Goal: Use online tool/utility: Use online tool/utility

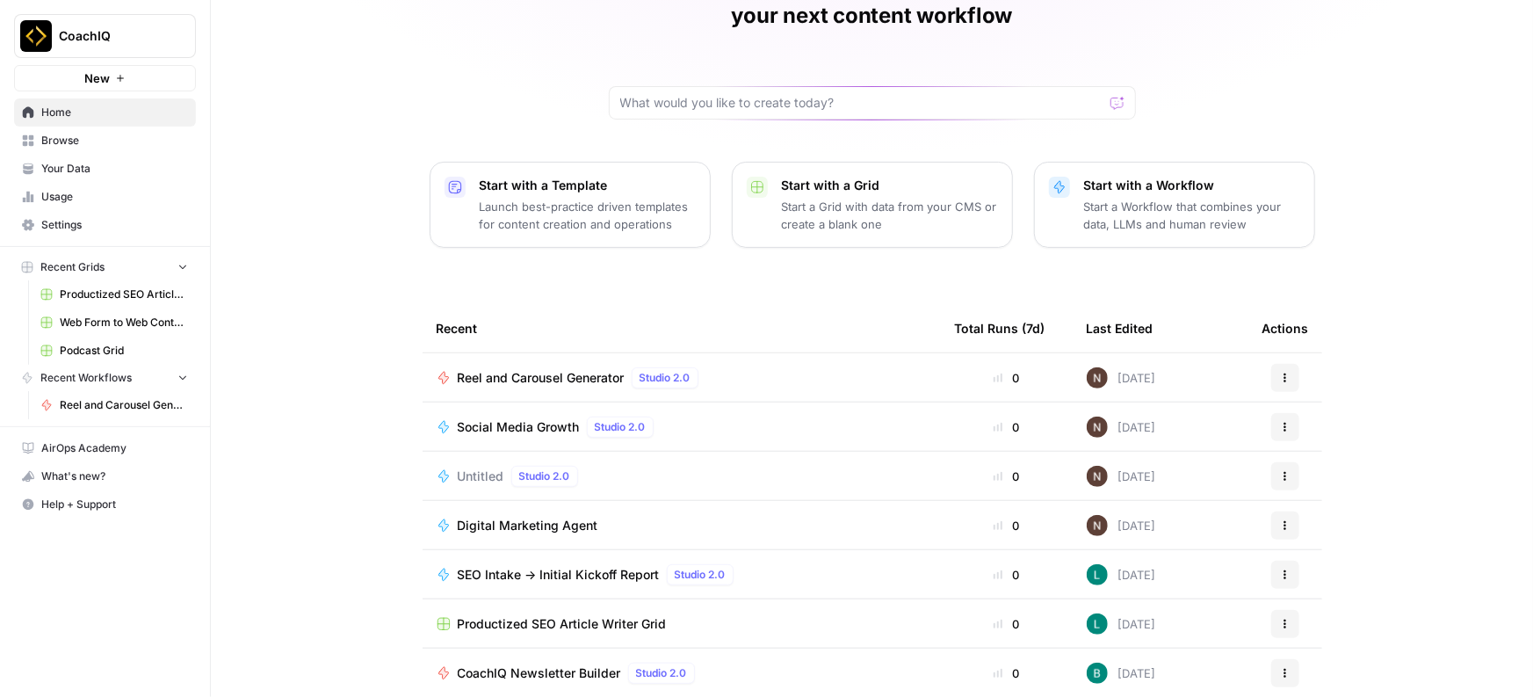
scroll to position [112, 0]
click at [565, 368] on span "Reel and Carousel Generator" at bounding box center [541, 377] width 167 height 18
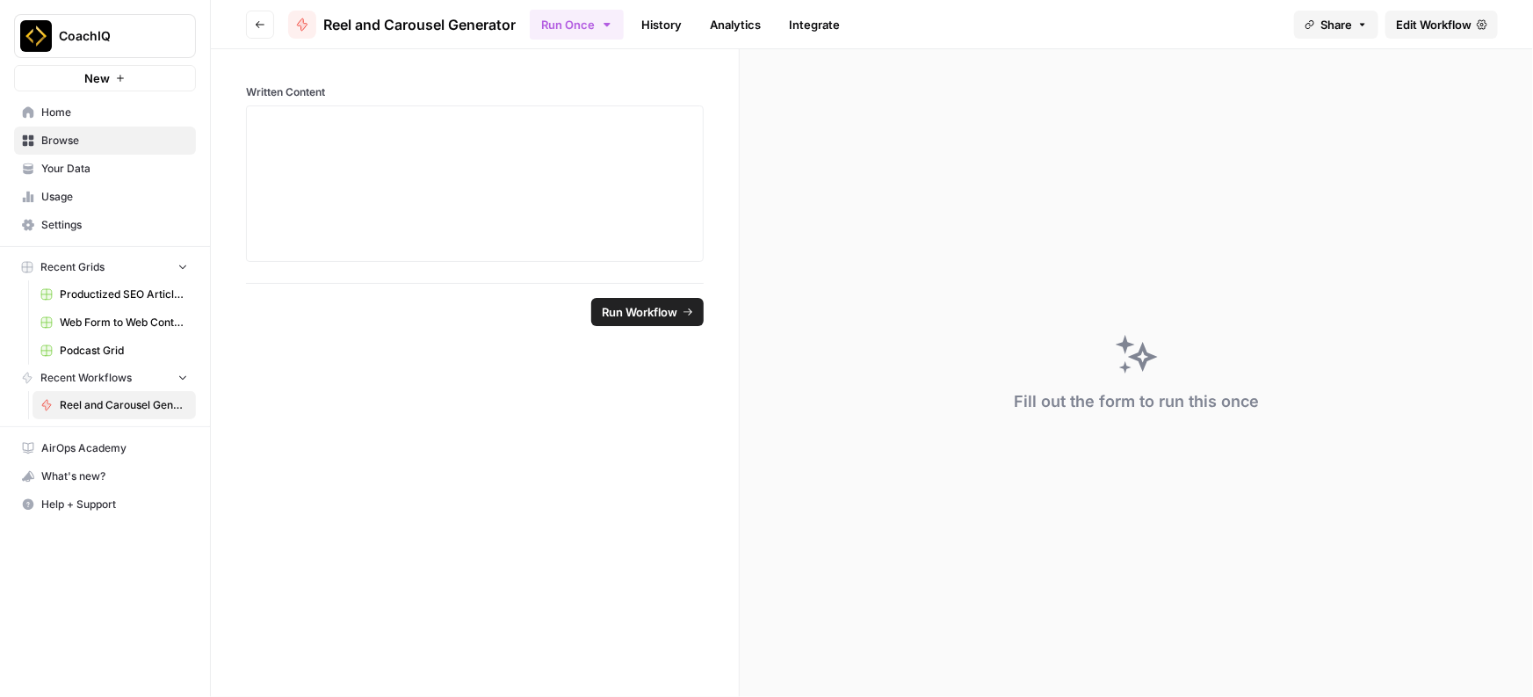
click at [1443, 25] on span "Edit Workflow" at bounding box center [1434, 25] width 76 height 18
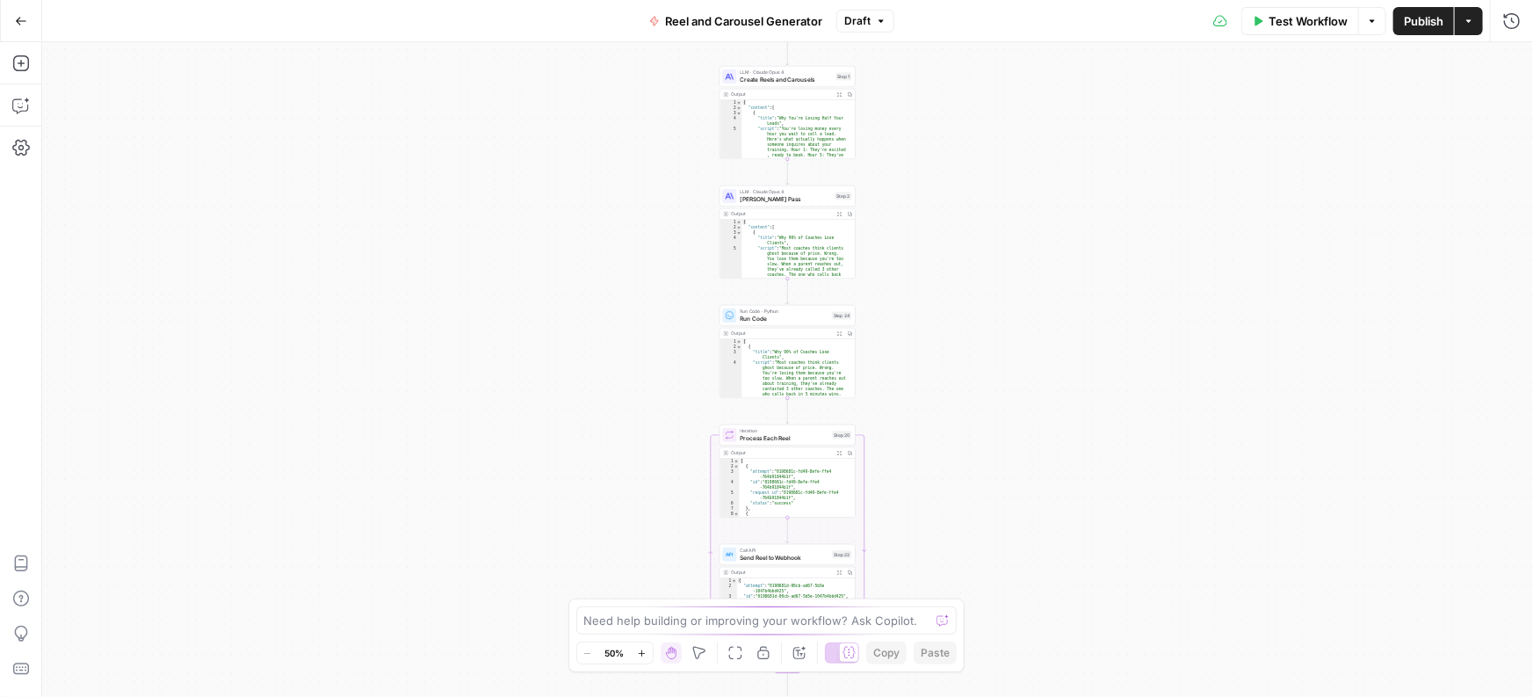
click at [785, 80] on span "Create Reels and Carousels" at bounding box center [786, 80] width 92 height 9
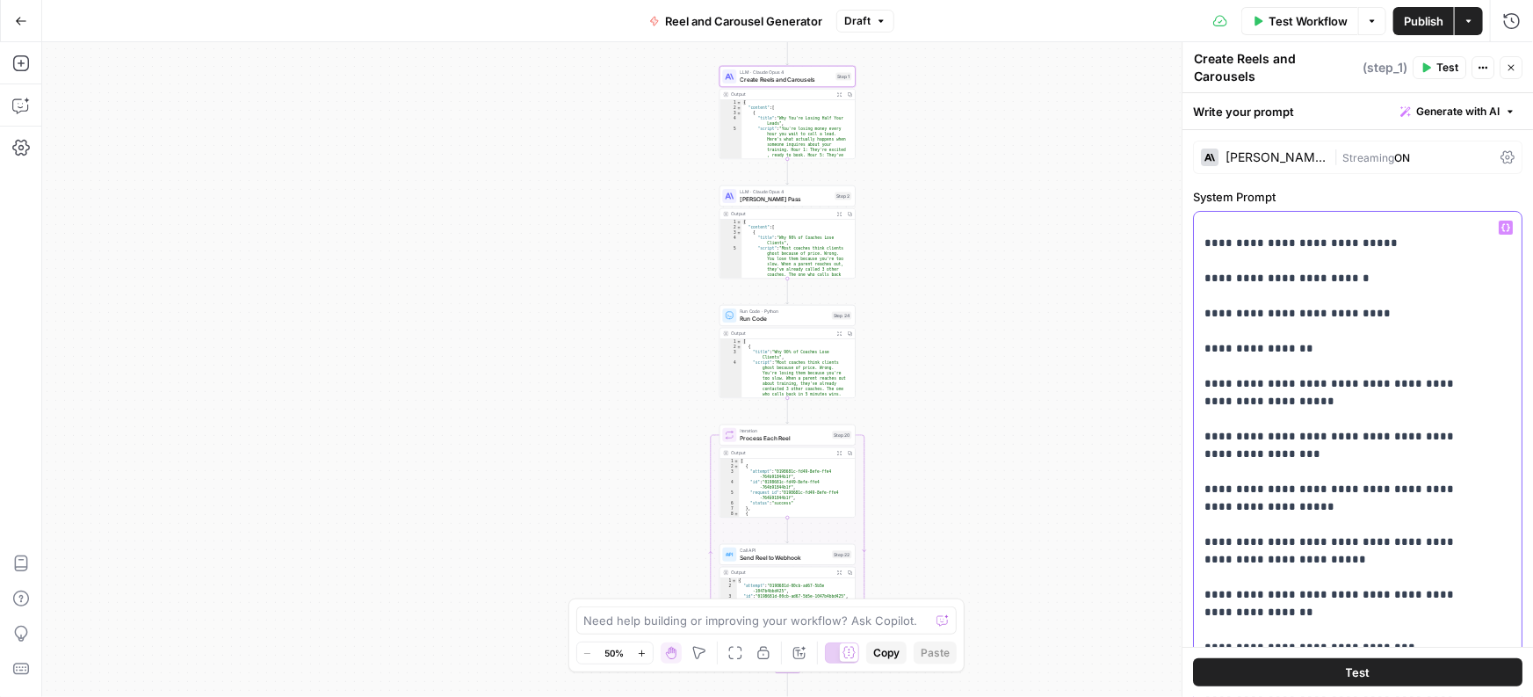
scroll to position [2379, 0]
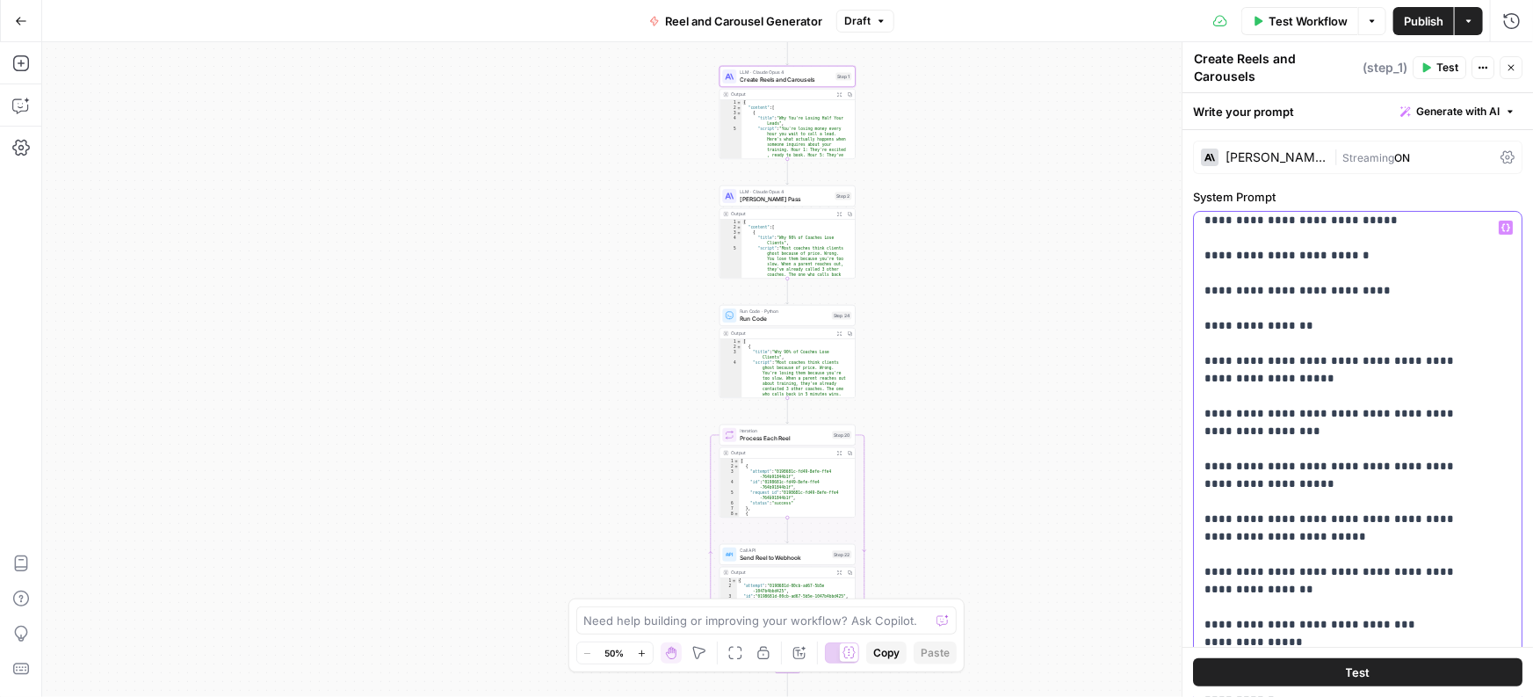
drag, startPoint x: 1203, startPoint y: 255, endPoint x: 1411, endPoint y: 413, distance: 261.4
copy p "**********"
